Goal: Navigation & Orientation: Find specific page/section

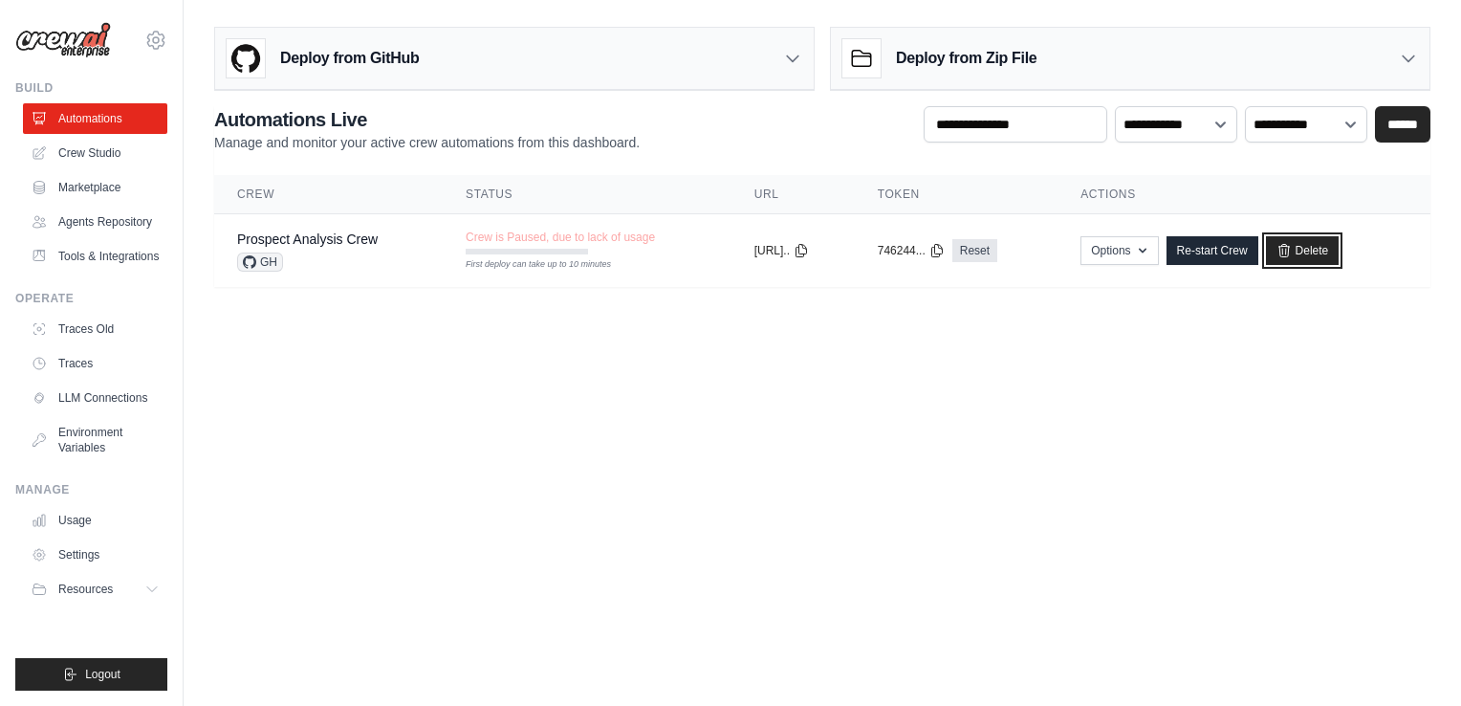
click at [1329, 255] on link "Delete" at bounding box center [1303, 250] width 74 height 29
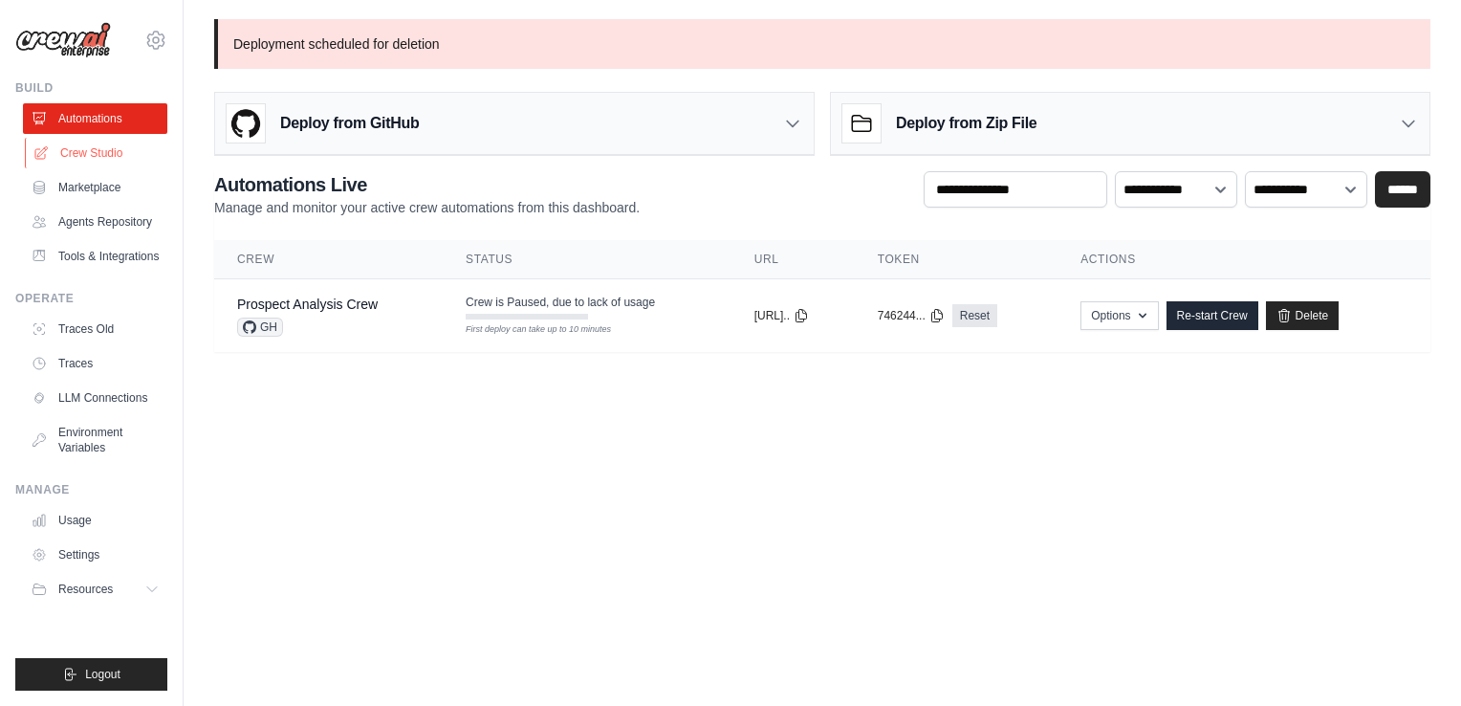
click at [107, 158] on link "Crew Studio" at bounding box center [97, 153] width 144 height 31
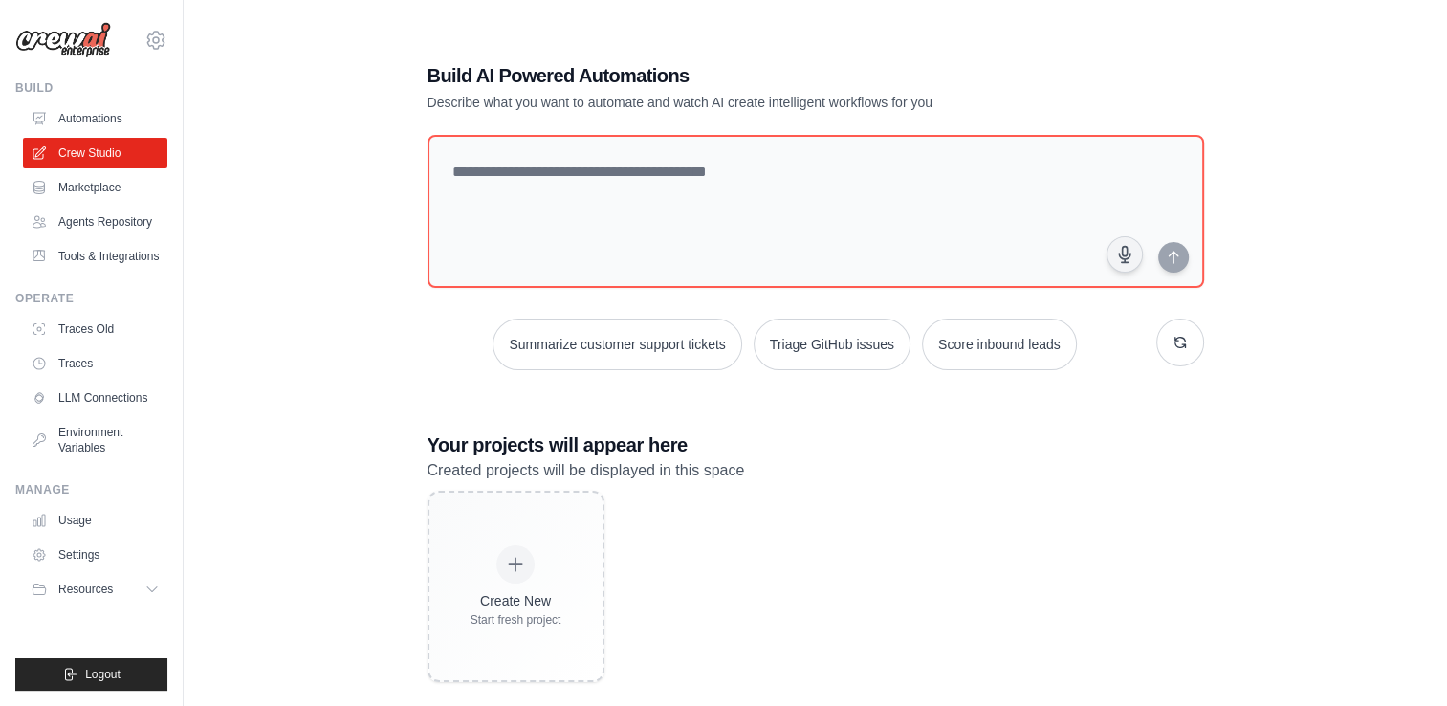
scroll to position [38, 0]
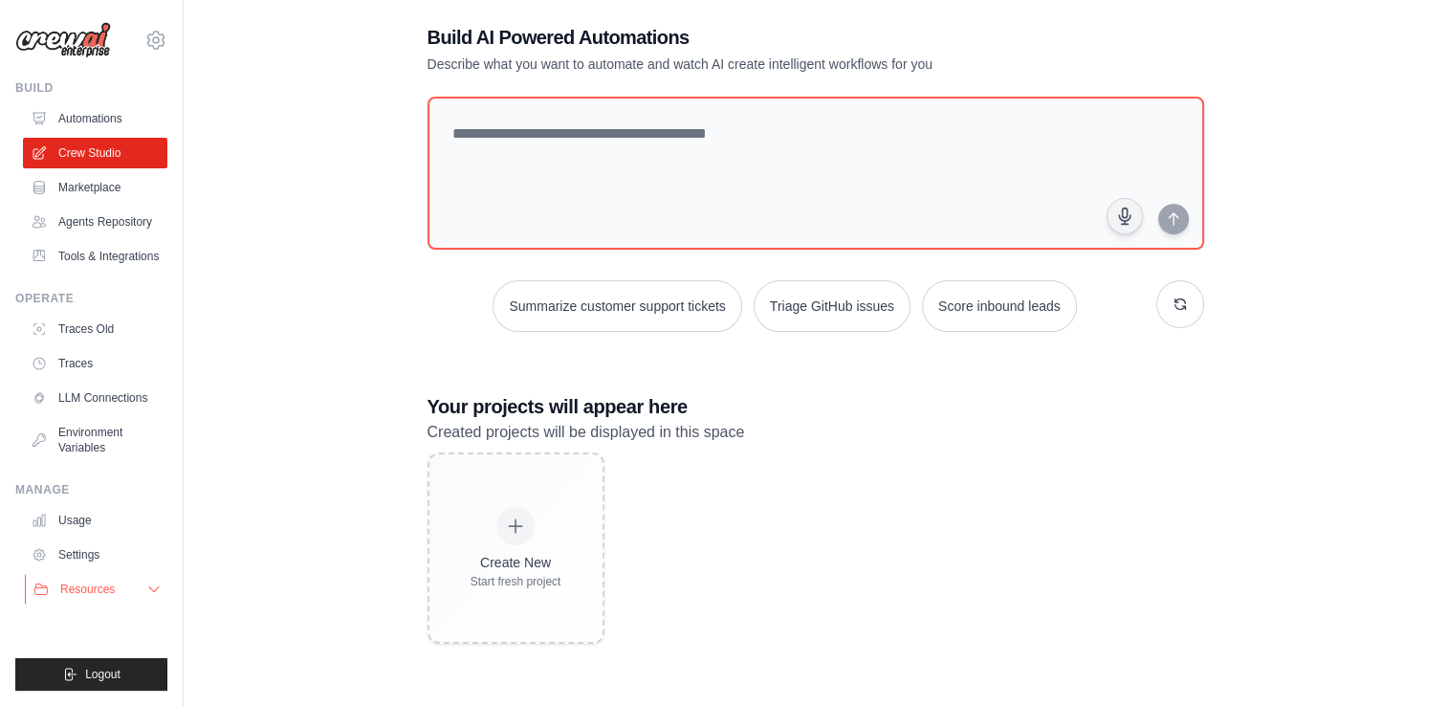
click at [112, 593] on span "Resources" at bounding box center [87, 589] width 55 height 15
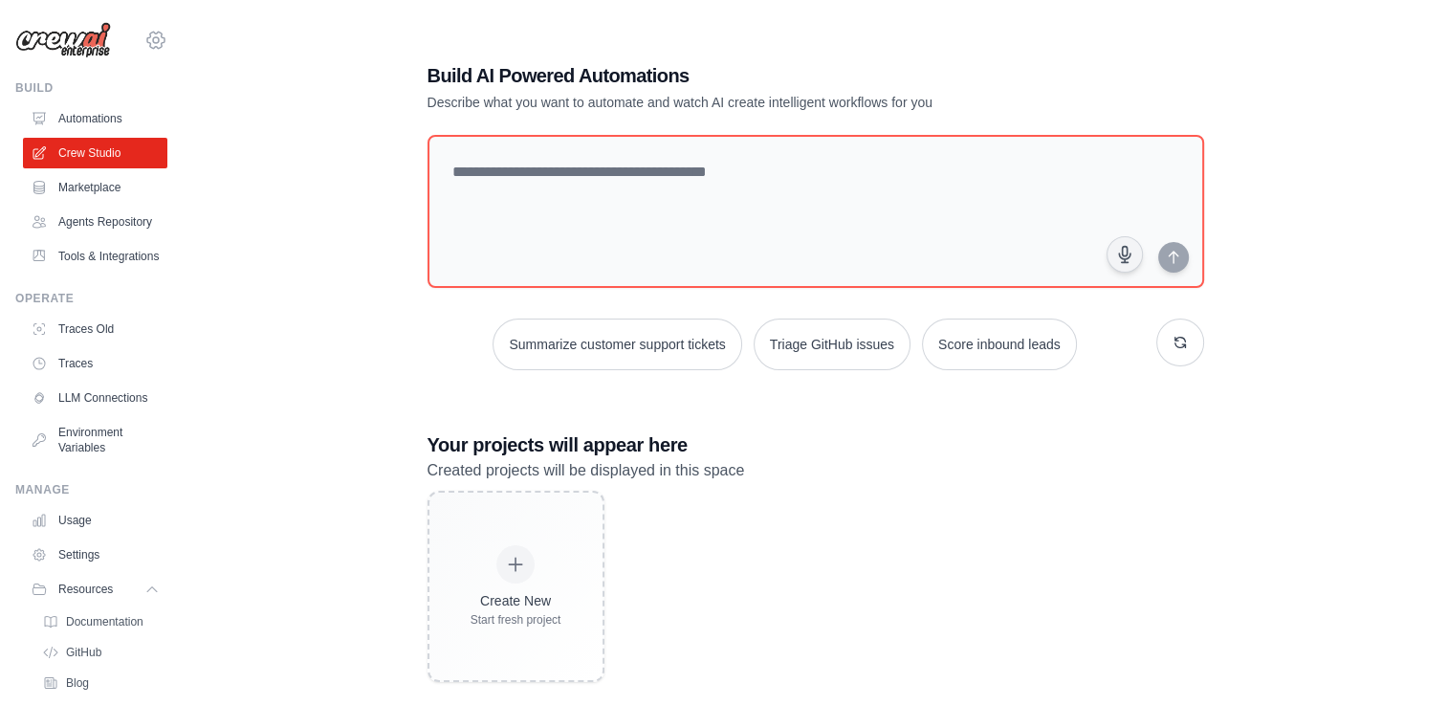
click at [148, 41] on icon at bounding box center [155, 40] width 23 height 23
click at [213, 124] on span "Settings" at bounding box center [239, 118] width 151 height 19
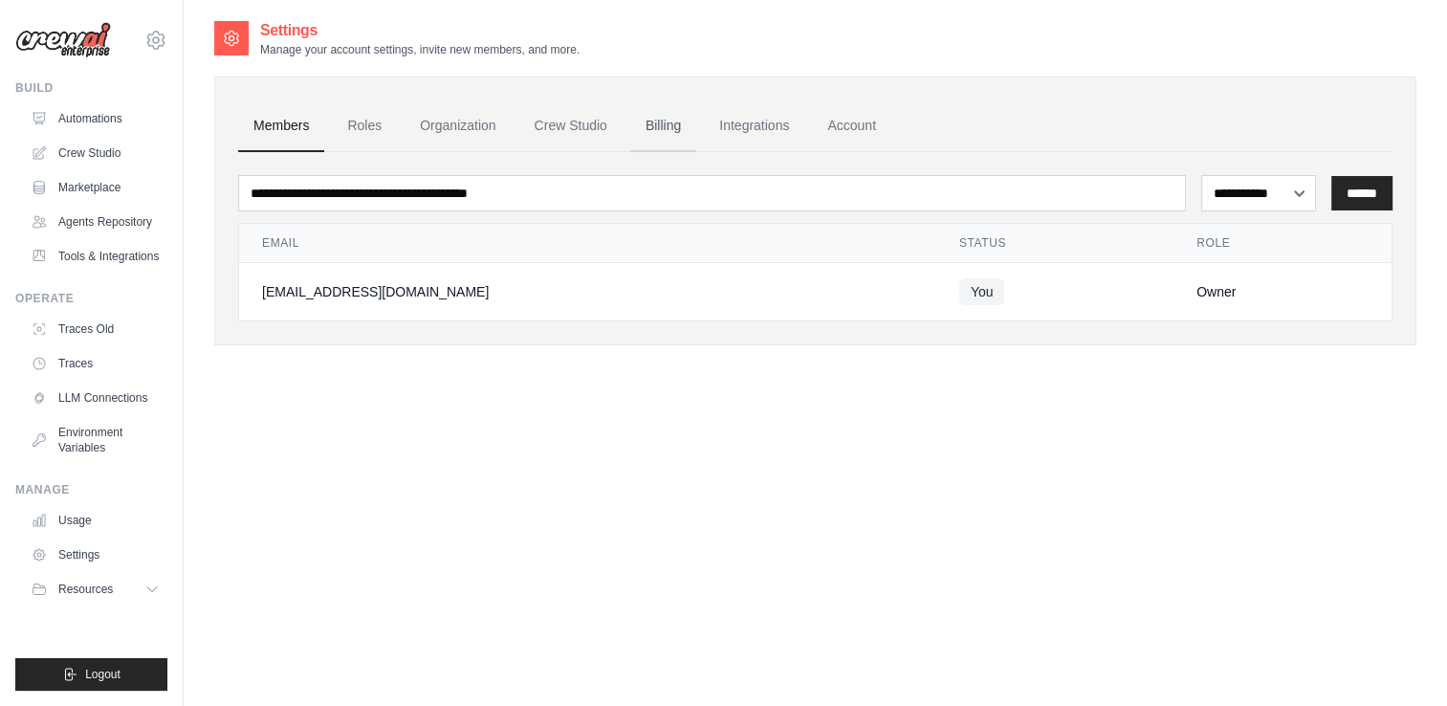
click at [682, 122] on link "Billing" at bounding box center [663, 126] width 66 height 52
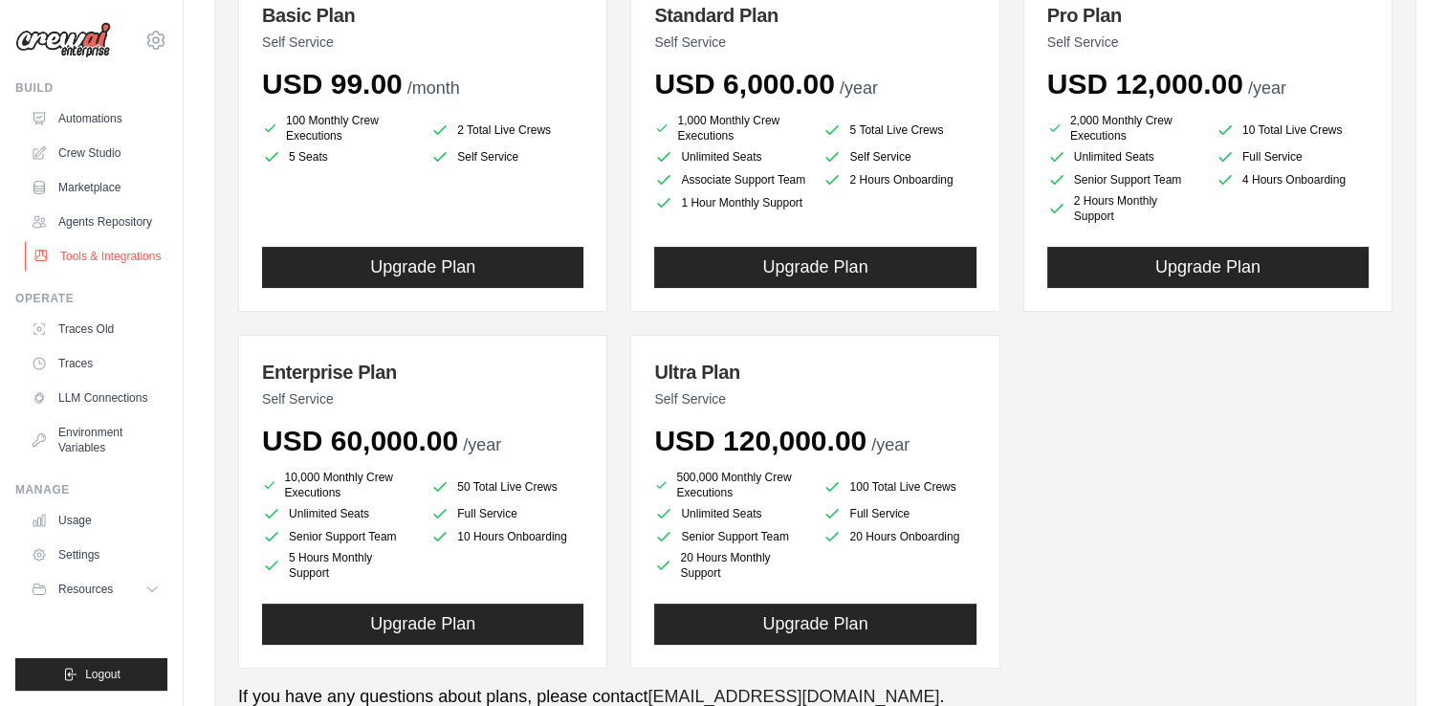
scroll to position [362, 0]
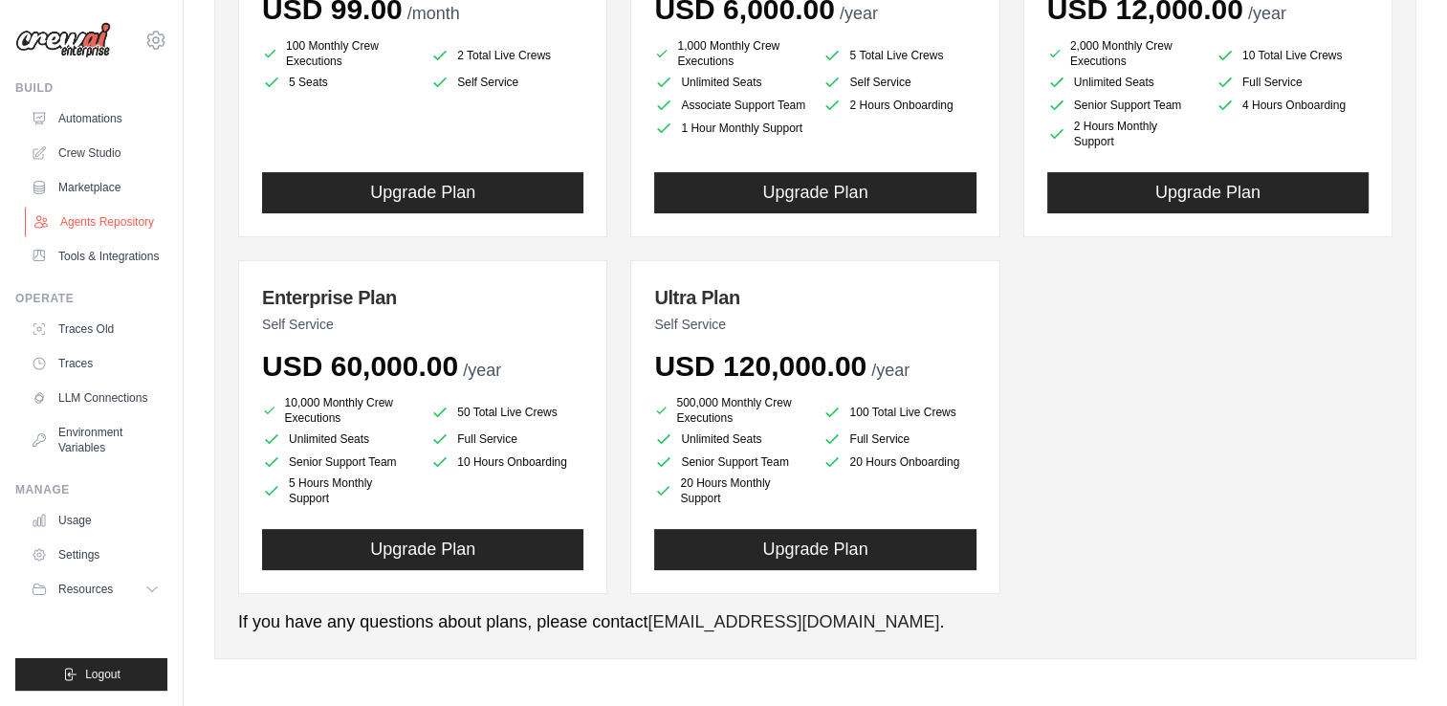
click at [137, 216] on link "Agents Repository" at bounding box center [97, 222] width 144 height 31
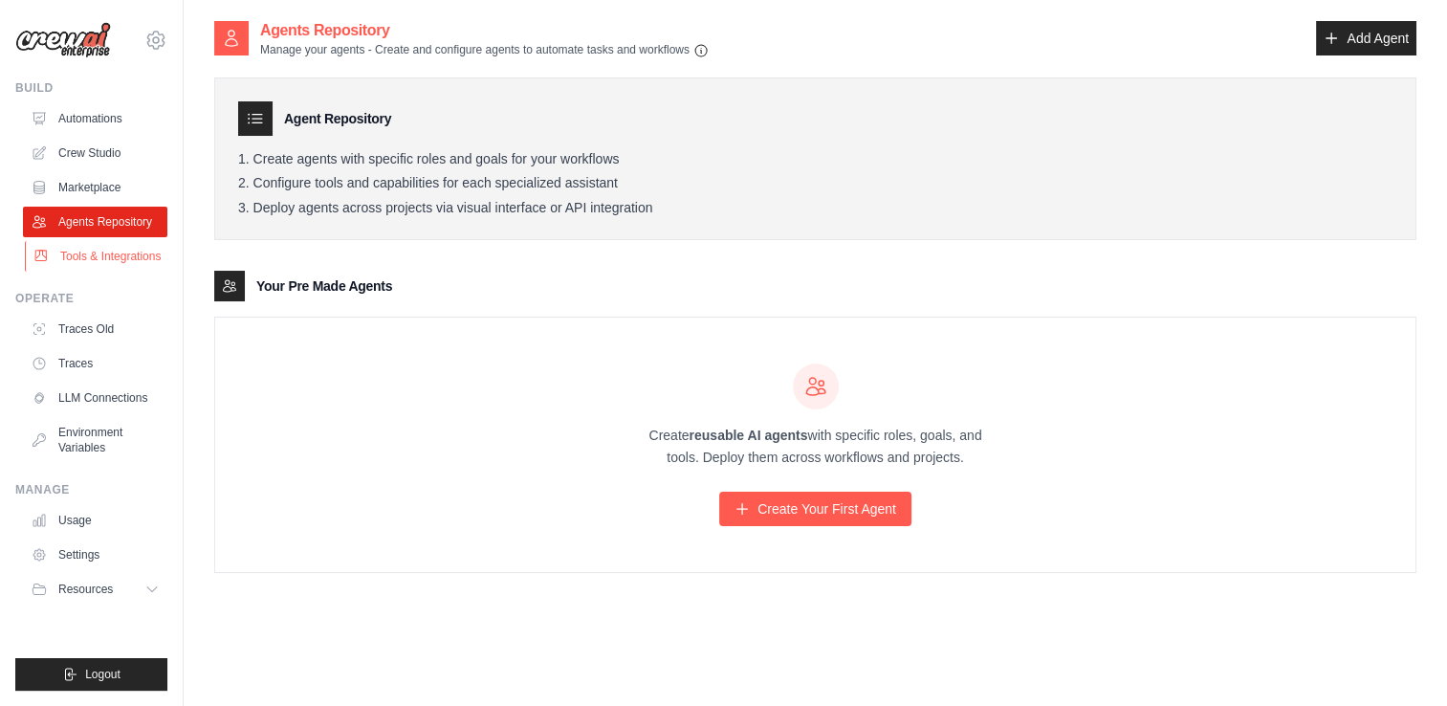
click at [132, 254] on link "Tools & Integrations" at bounding box center [97, 256] width 144 height 31
